Goal: Information Seeking & Learning: Learn about a topic

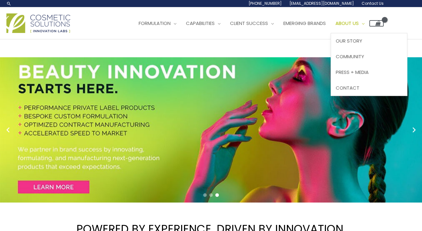
click at [336, 27] on span "About Us" at bounding box center [347, 23] width 23 height 7
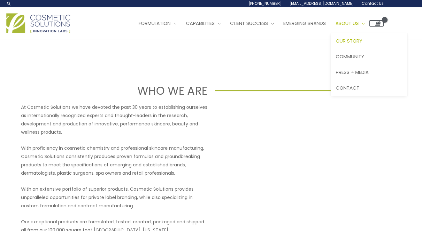
drag, startPoint x: 275, startPoint y: 100, endPoint x: 109, endPoint y: 176, distance: 182.2
click at [336, 44] on span "Our Story" at bounding box center [349, 40] width 27 height 7
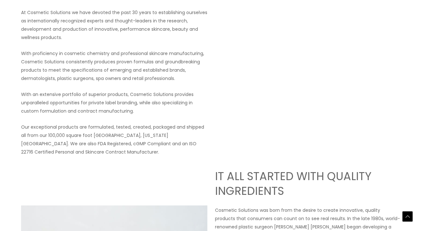
scroll to position [54, 0]
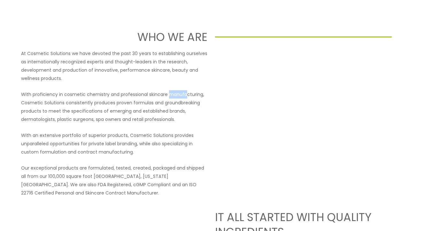
drag, startPoint x: 364, startPoint y: 47, endPoint x: 277, endPoint y: 100, distance: 102.1
click at [0, 0] on span "Contact Us" at bounding box center [0, 0] width 0 height 0
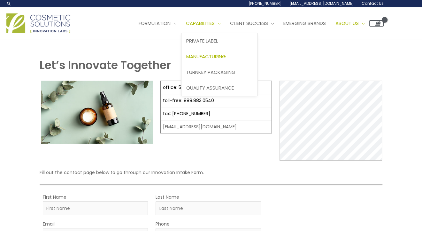
click at [186, 60] on span "Manufacturing" at bounding box center [206, 56] width 40 height 7
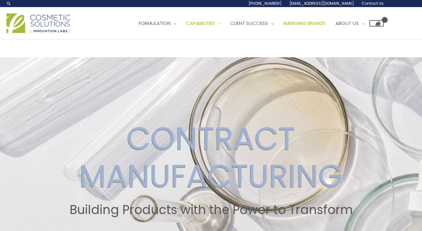
click at [283, 27] on span "Emerging Brands" at bounding box center [304, 23] width 43 height 7
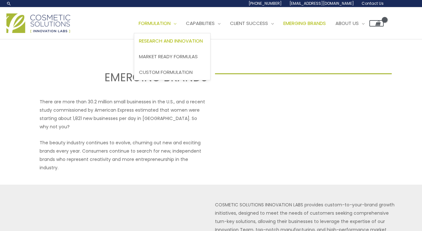
click at [139, 44] on span "Research and Innovation" at bounding box center [171, 40] width 64 height 7
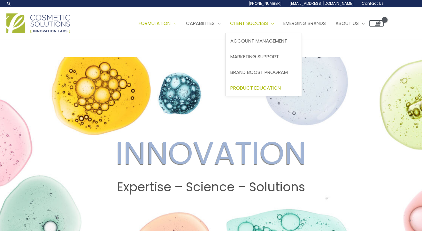
click at [230, 91] on span "Product Education" at bounding box center [255, 87] width 50 height 7
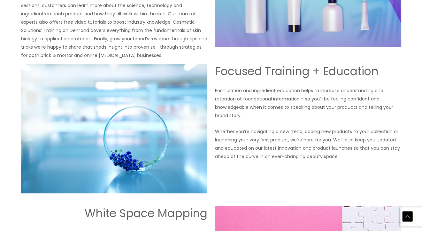
scroll to position [386, 0]
